Goal: Information Seeking & Learning: Learn about a topic

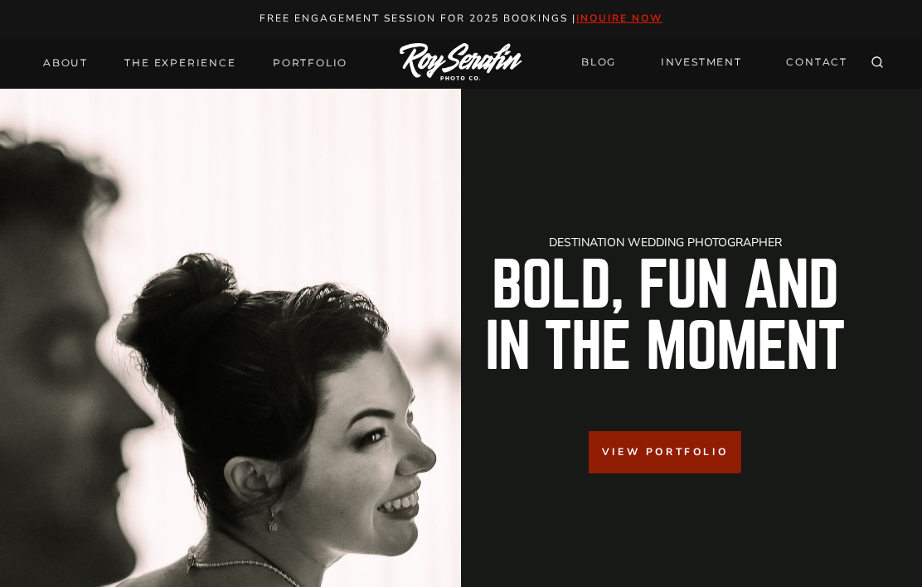
click at [62, 62] on link "About" at bounding box center [65, 62] width 65 height 23
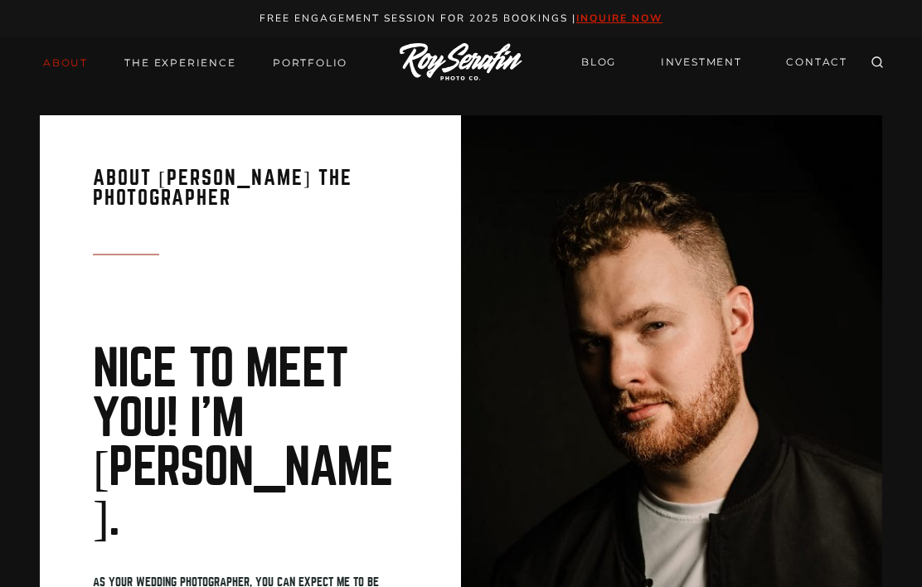
click at [191, 70] on link "THE EXPERIENCE" at bounding box center [179, 62] width 131 height 23
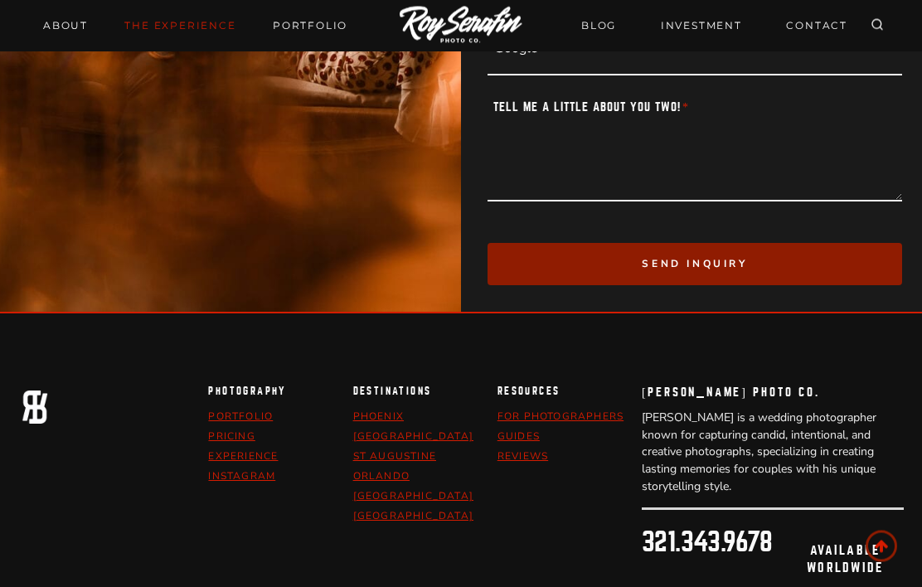
scroll to position [5665, 0]
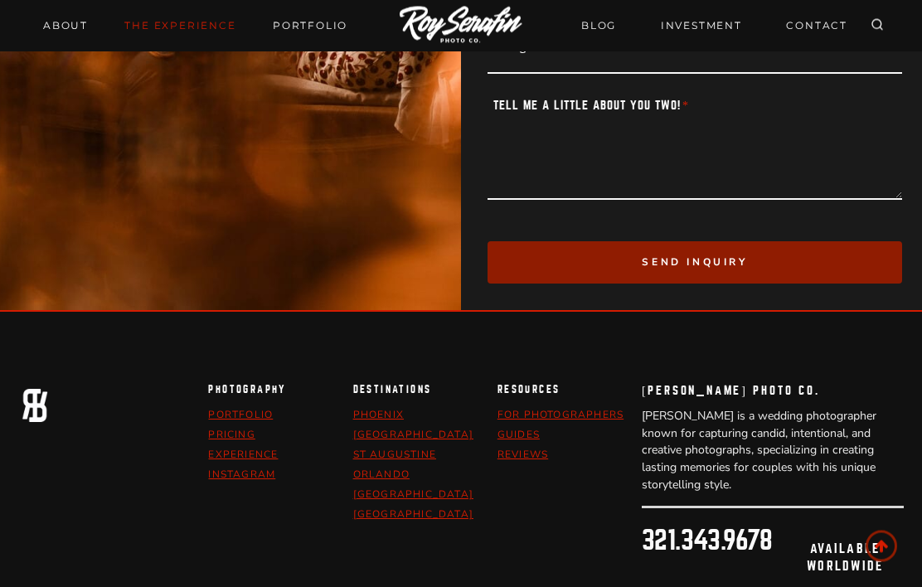
click at [242, 429] on link "pricing" at bounding box center [231, 435] width 46 height 13
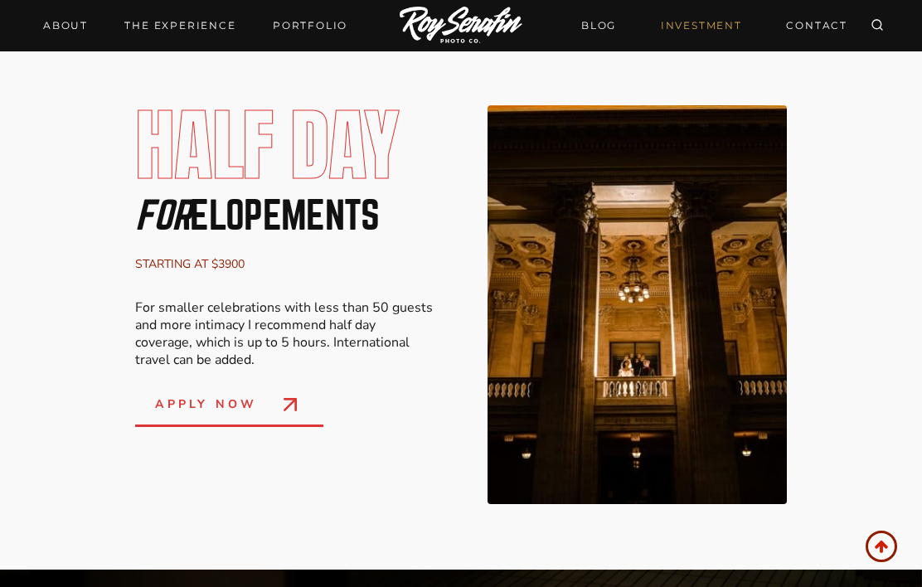
scroll to position [1280, 0]
click at [124, 500] on div "half day for elopements starting at $3900 For smaller celebrations with less th…" at bounding box center [461, 306] width 784 height 532
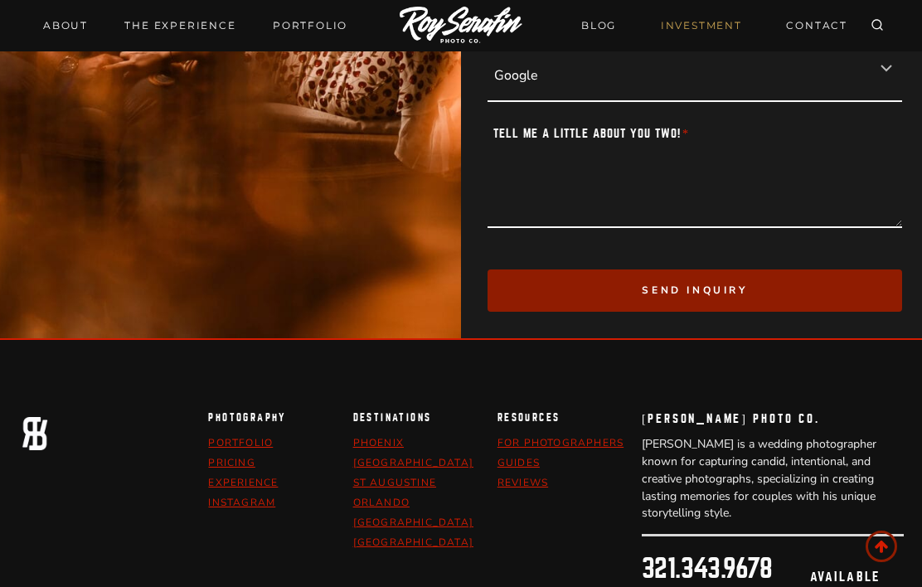
scroll to position [4171, 0]
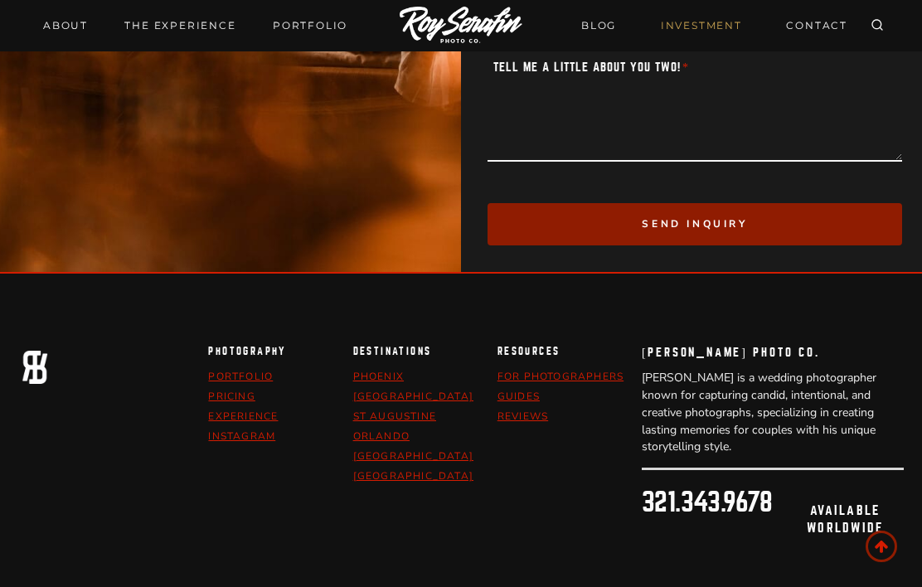
click at [262, 414] on link "Experience" at bounding box center [243, 416] width 70 height 13
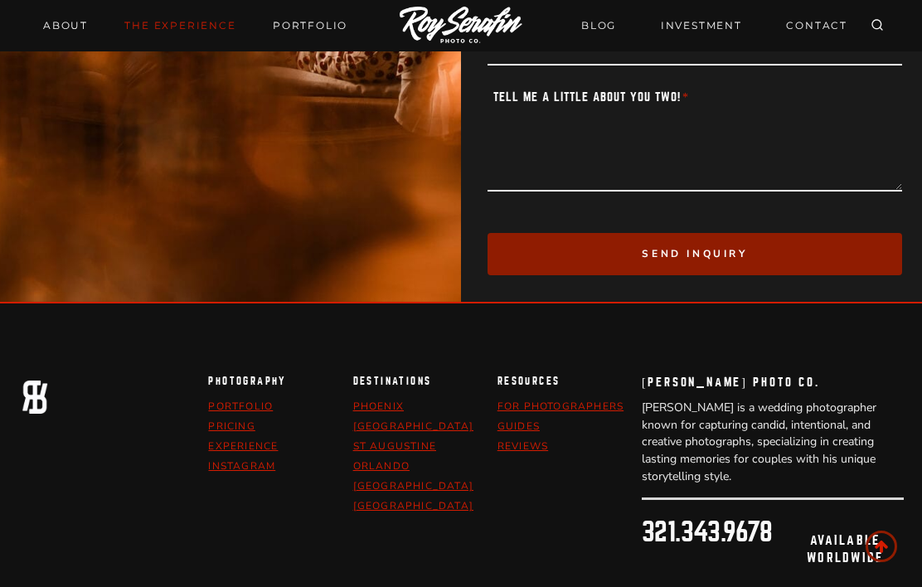
scroll to position [5693, 0]
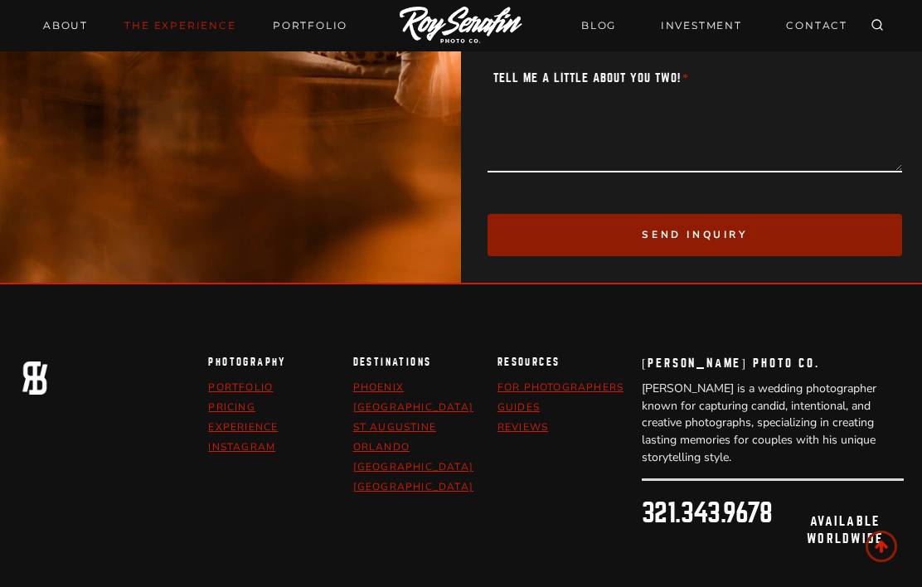
click at [387, 381] on link "Phoenix" at bounding box center [378, 387] width 51 height 13
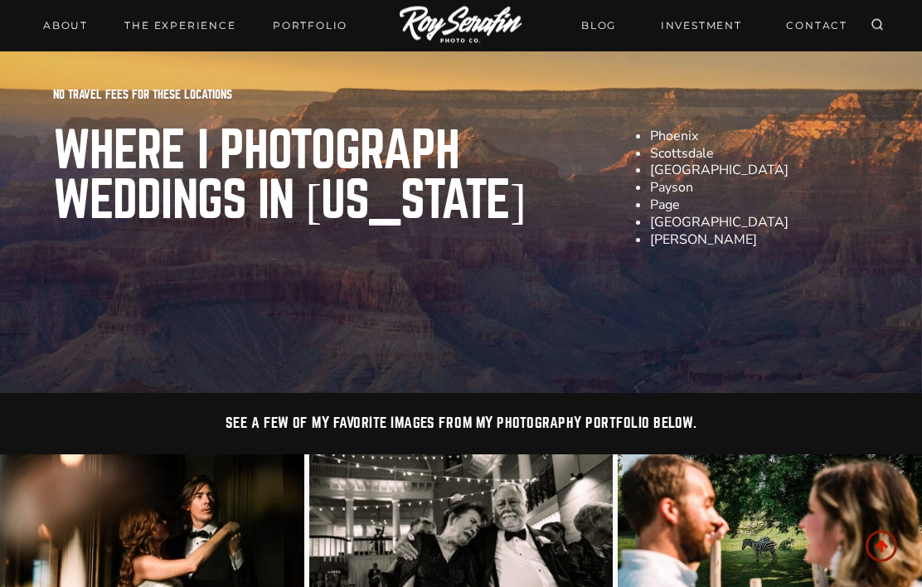
scroll to position [3504, 0]
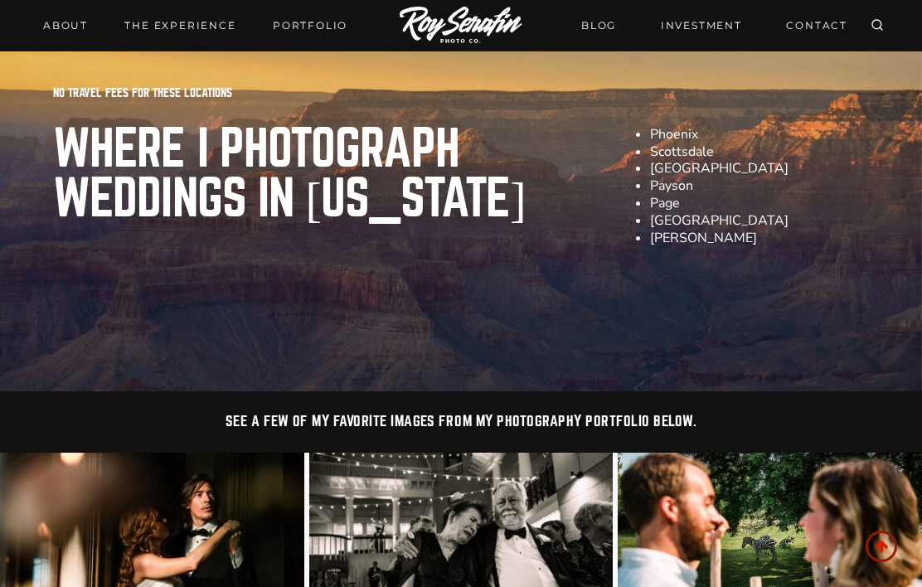
click at [678, 143] on li "Phoenix" at bounding box center [759, 134] width 219 height 17
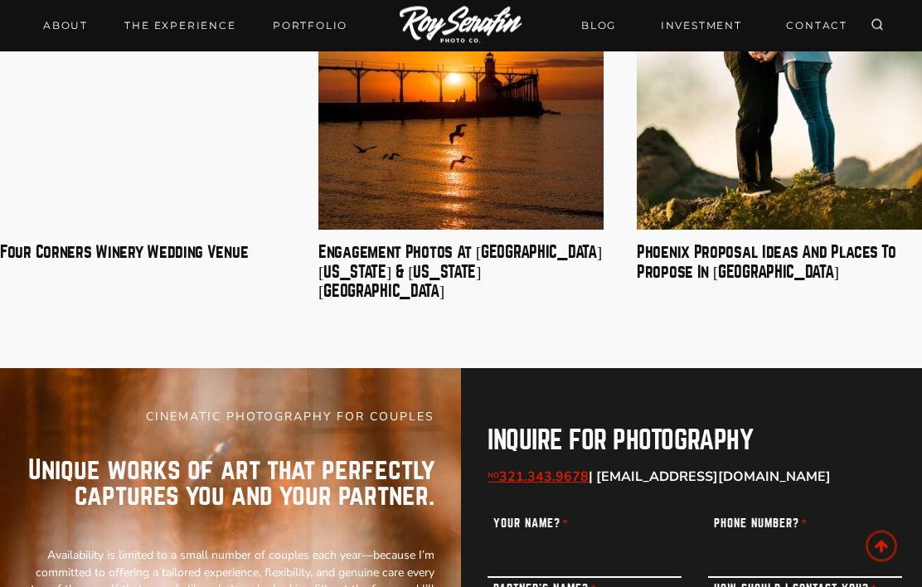
scroll to position [7537, 0]
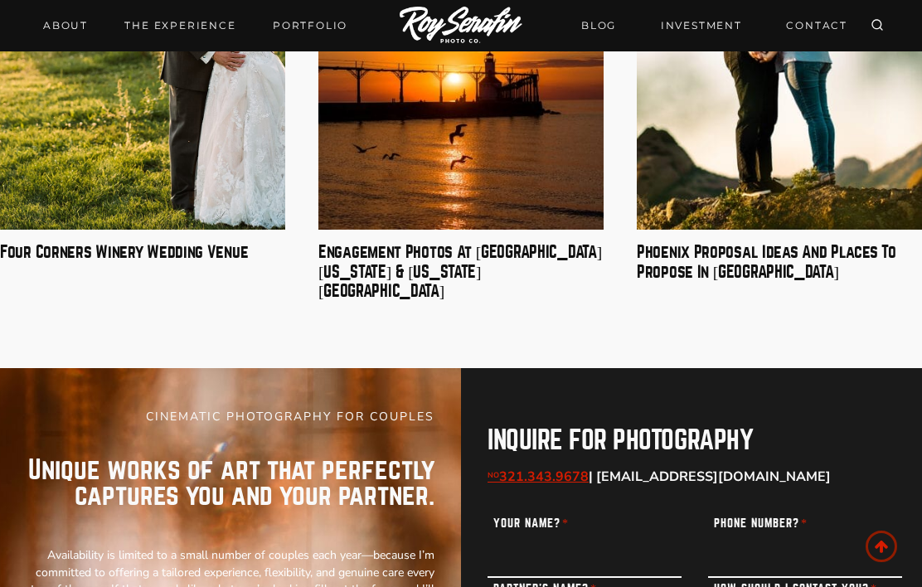
click at [785, 231] on img "Phoenix Proposal Ideas and Places to Propose in Phoenix" at bounding box center [779, 41] width 285 height 380
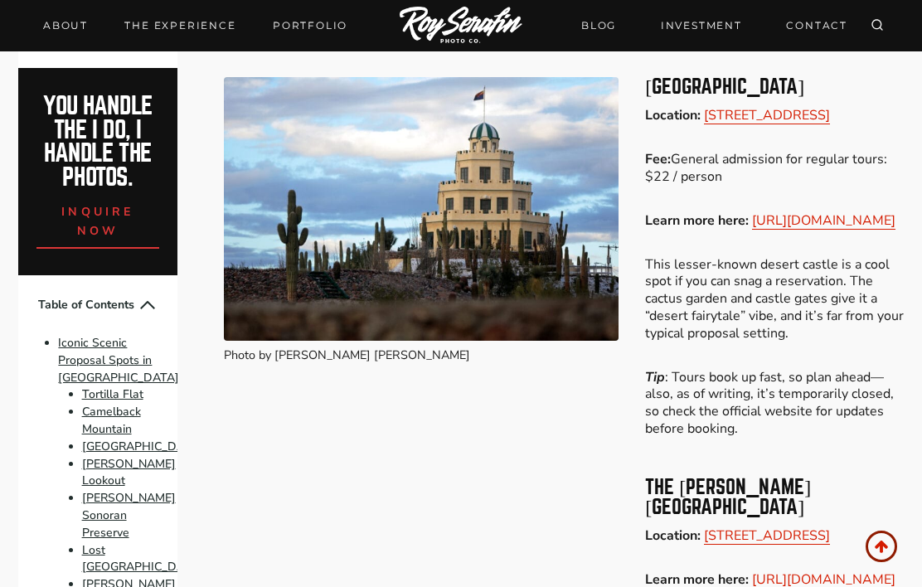
scroll to position [12679, 0]
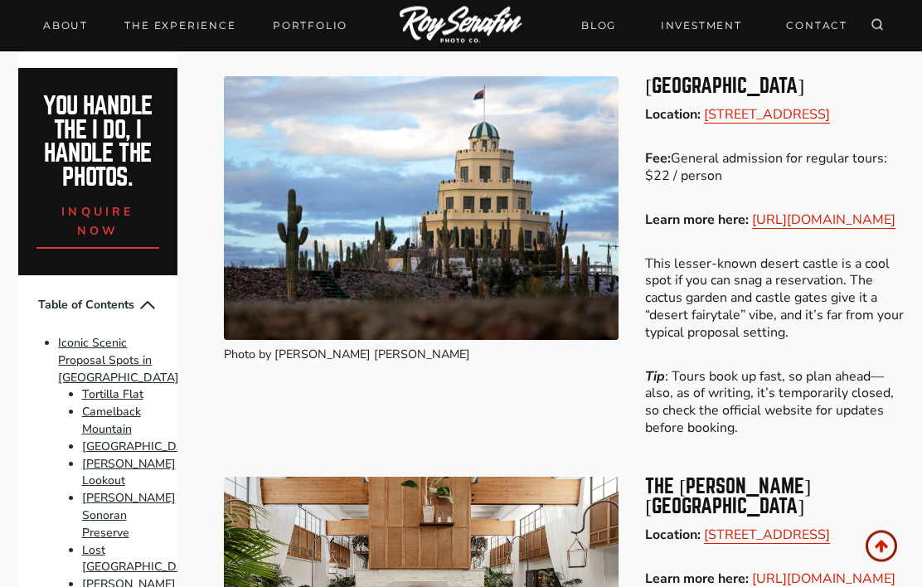
click at [378, 478] on img at bounding box center [421, 580] width 395 height 204
